Goal: Navigation & Orientation: Find specific page/section

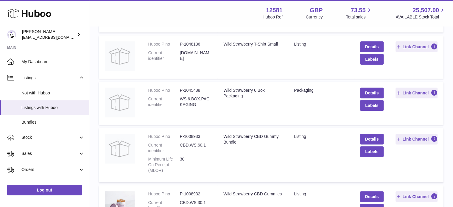
scroll to position [179, 0]
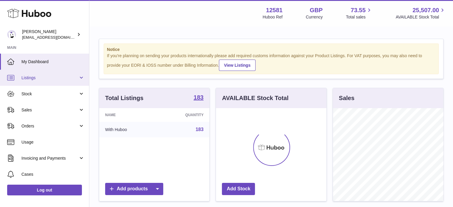
scroll to position [93, 111]
click at [29, 76] on span "Listings" at bounding box center [49, 78] width 57 height 6
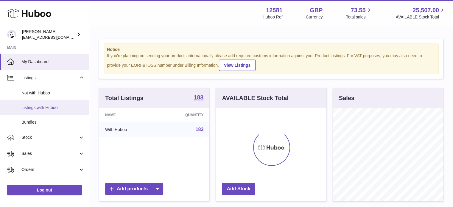
click at [33, 107] on span "Listings with Huboo" at bounding box center [52, 108] width 63 height 6
